Goal: Download file/media

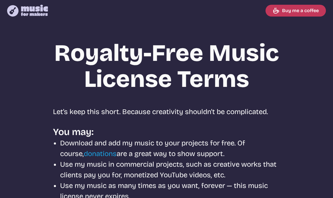
click at [31, 12] on icon "Music for Makers logo" at bounding box center [27, 11] width 41 height 12
select select "most popular"
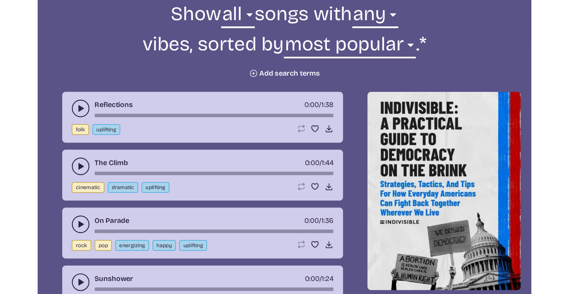
scroll to position [242, 0]
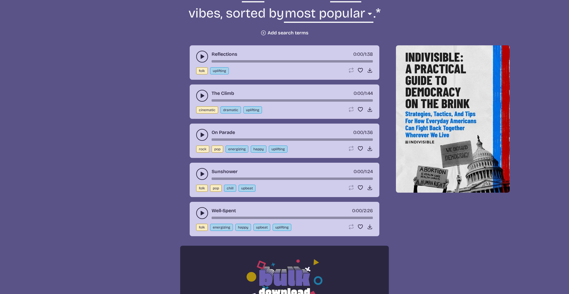
click at [200, 61] on button "play-pause toggle" at bounding box center [202, 57] width 12 height 12
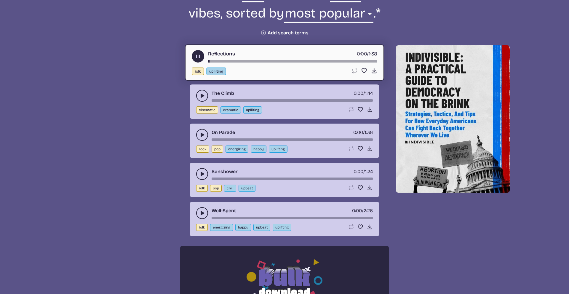
click at [202, 93] on icon "play-pause toggle" at bounding box center [202, 96] width 6 height 6
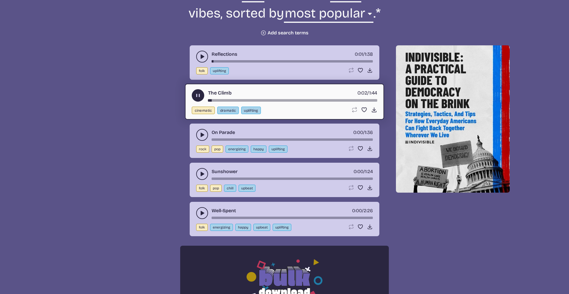
click at [228, 99] on div "song-time-bar" at bounding box center [292, 100] width 169 height 2
click at [249, 99] on div "The Climb 0:12 / 1:44" at bounding box center [284, 95] width 185 height 12
click at [199, 133] on icon "play-pause toggle" at bounding box center [202, 135] width 6 height 6
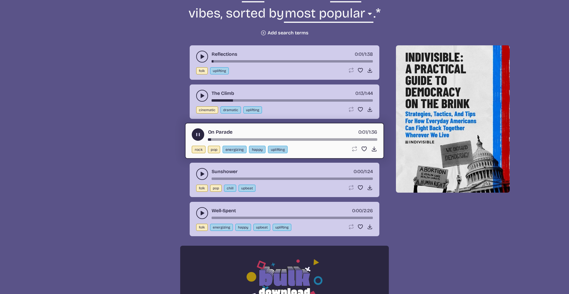
click at [231, 138] on div "song-time-bar" at bounding box center [292, 139] width 169 height 2
click at [255, 138] on div "song-time-bar" at bounding box center [292, 139] width 169 height 2
click at [294, 137] on div "On Parade 0:27 / 1:36" at bounding box center [284, 134] width 185 height 12
click at [313, 139] on div "song-time-bar" at bounding box center [292, 139] width 169 height 2
click at [333, 137] on div "On Parade 1:00 / 1:36" at bounding box center [284, 134] width 185 height 12
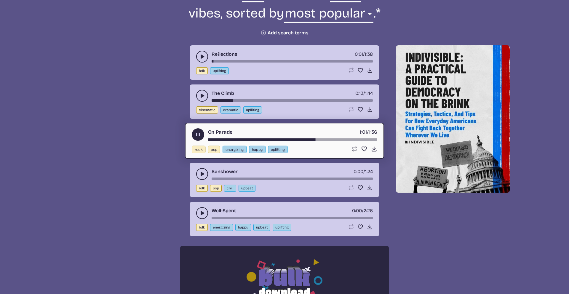
click at [333, 138] on div "On Parade 1:01 / 1:36" at bounding box center [284, 134] width 185 height 12
click at [203, 173] on icon "play-pause toggle" at bounding box center [202, 174] width 6 height 6
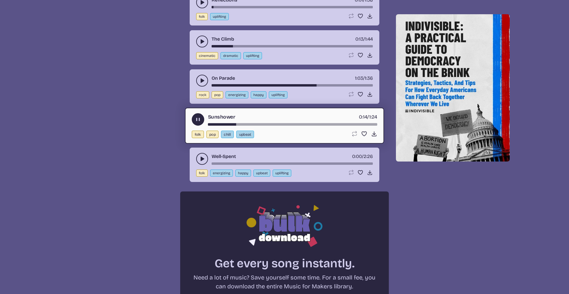
scroll to position [297, 0]
click at [201, 157] on use "play-pause toggle" at bounding box center [202, 159] width 6 height 6
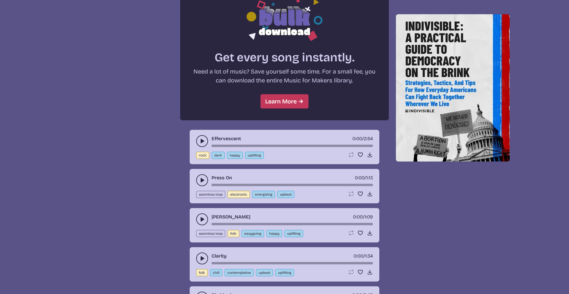
scroll to position [526, 0]
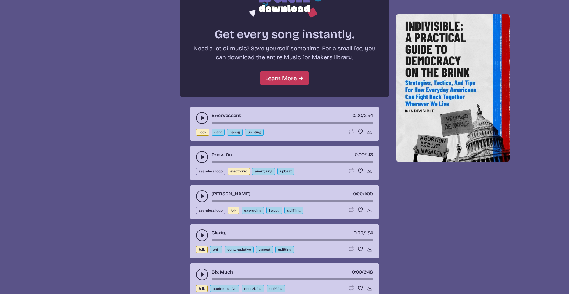
click at [201, 113] on button "play-pause toggle" at bounding box center [202, 118] width 12 height 12
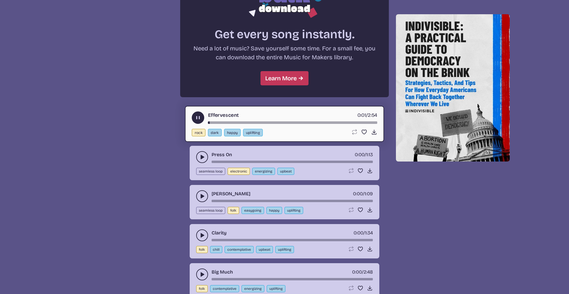
click at [218, 121] on div "Effervescent 0:01 / 2:54" at bounding box center [284, 117] width 185 height 12
click at [234, 121] on div "Effervescent 0:02 / 2:54" at bounding box center [284, 117] width 185 height 12
click at [333, 132] on use at bounding box center [374, 132] width 6 height 6
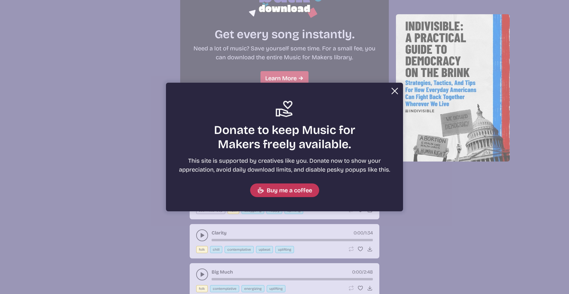
click at [333, 89] on button "Close" at bounding box center [395, 91] width 12 height 12
